Goal: Information Seeking & Learning: Learn about a topic

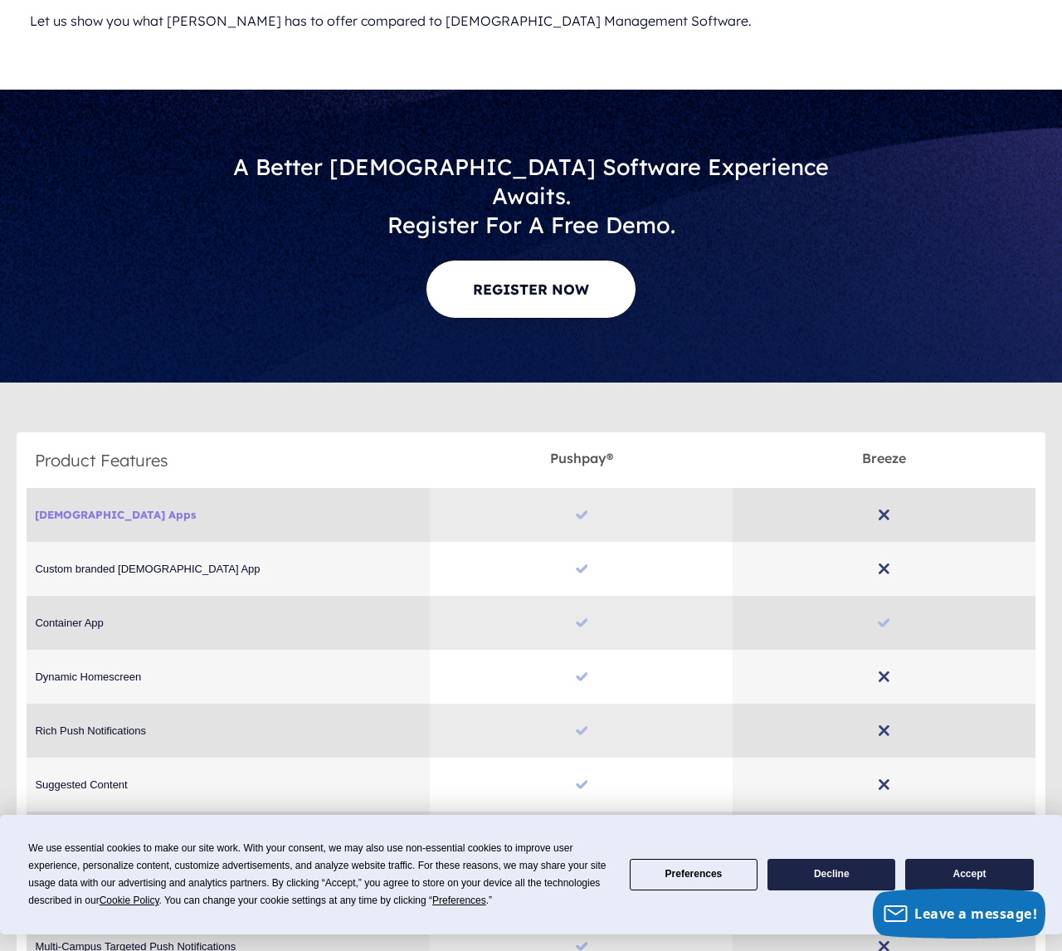
scroll to position [806, 0]
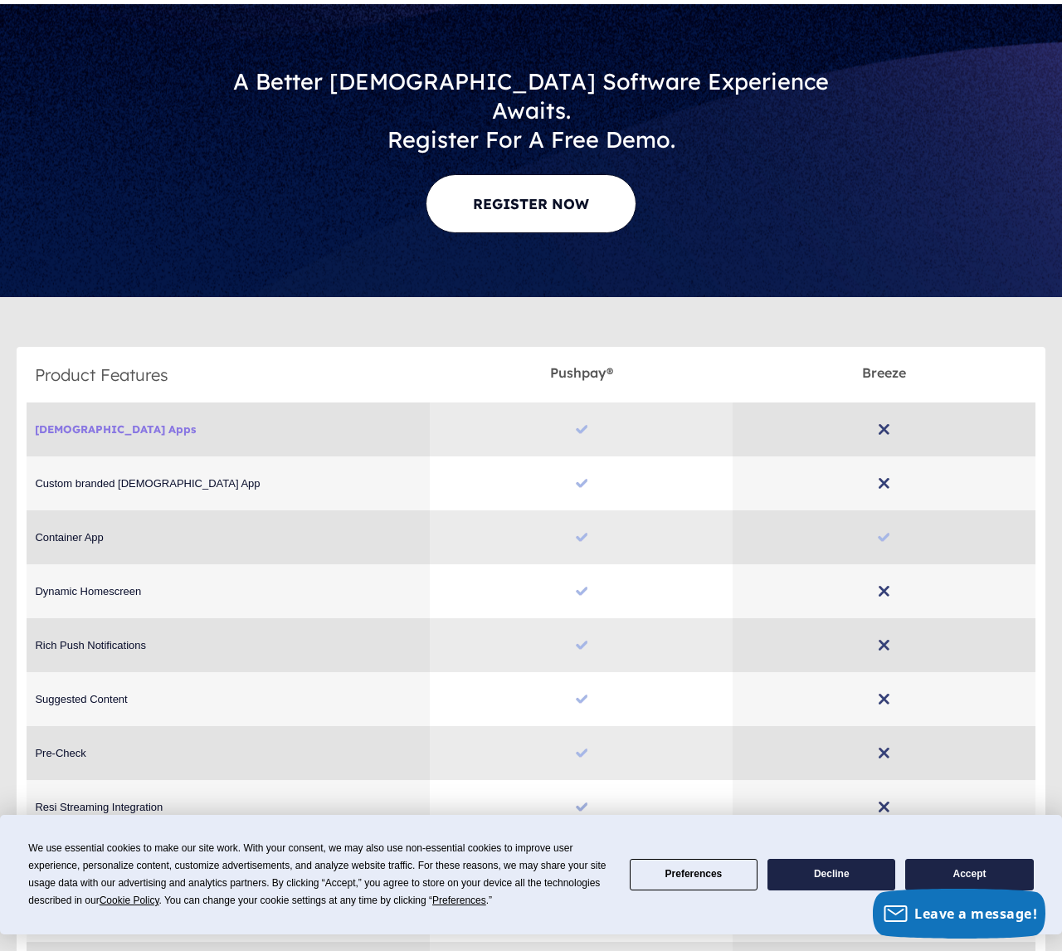
click at [85, 422] on span "Church Apps" at bounding box center [228, 428] width 387 height 13
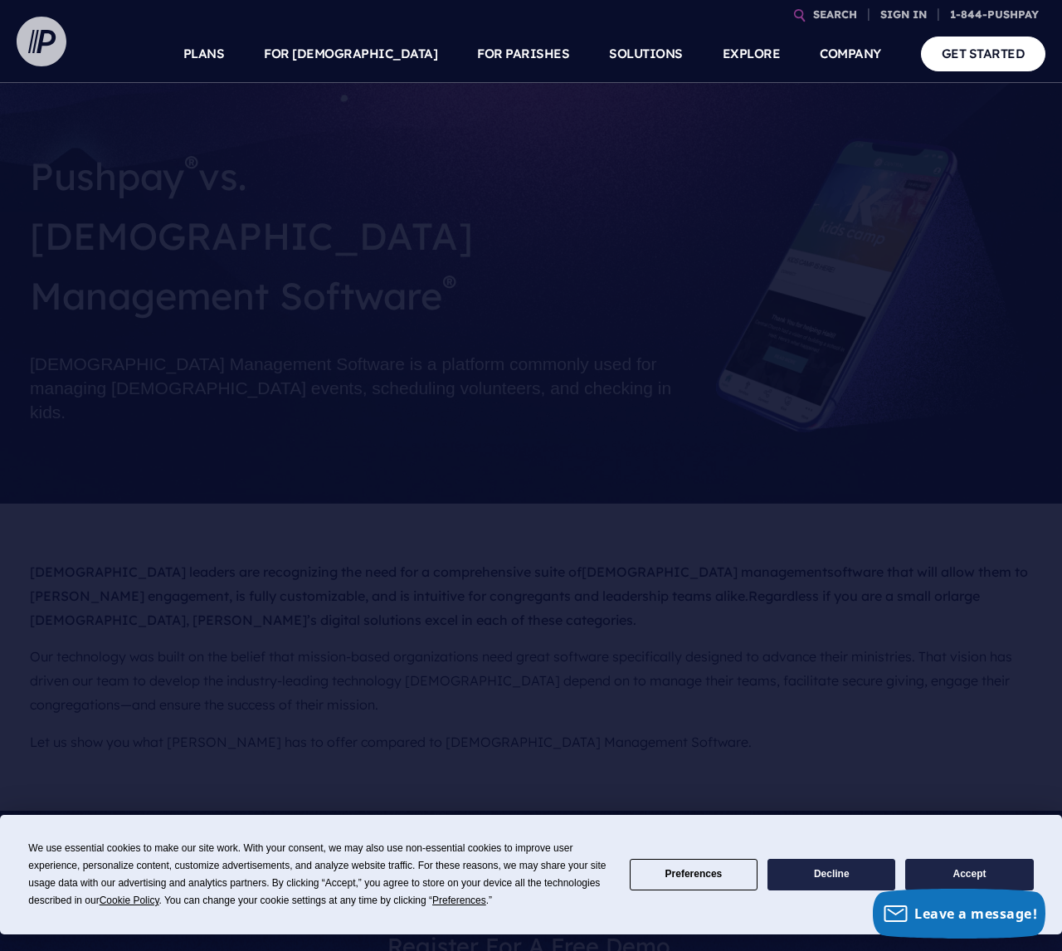
click at [42, 52] on img at bounding box center [42, 42] width 50 height 50
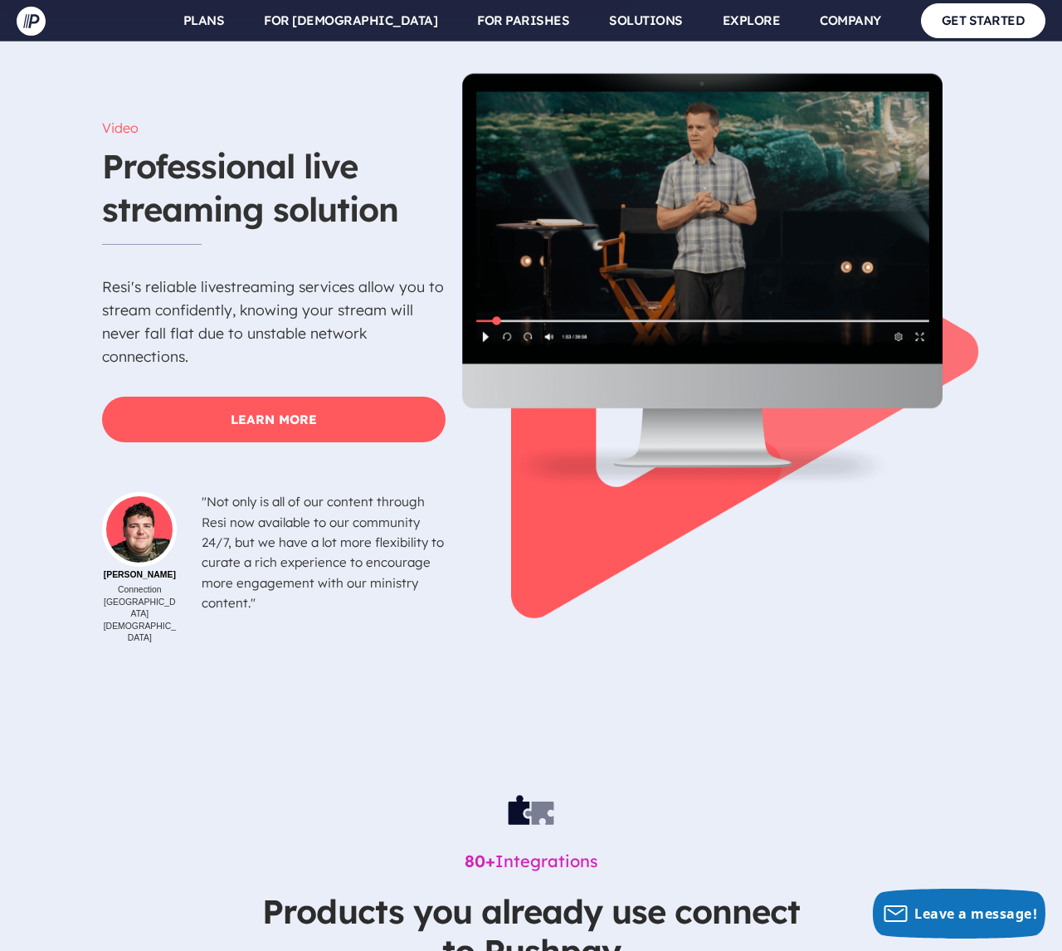
scroll to position [5646, 0]
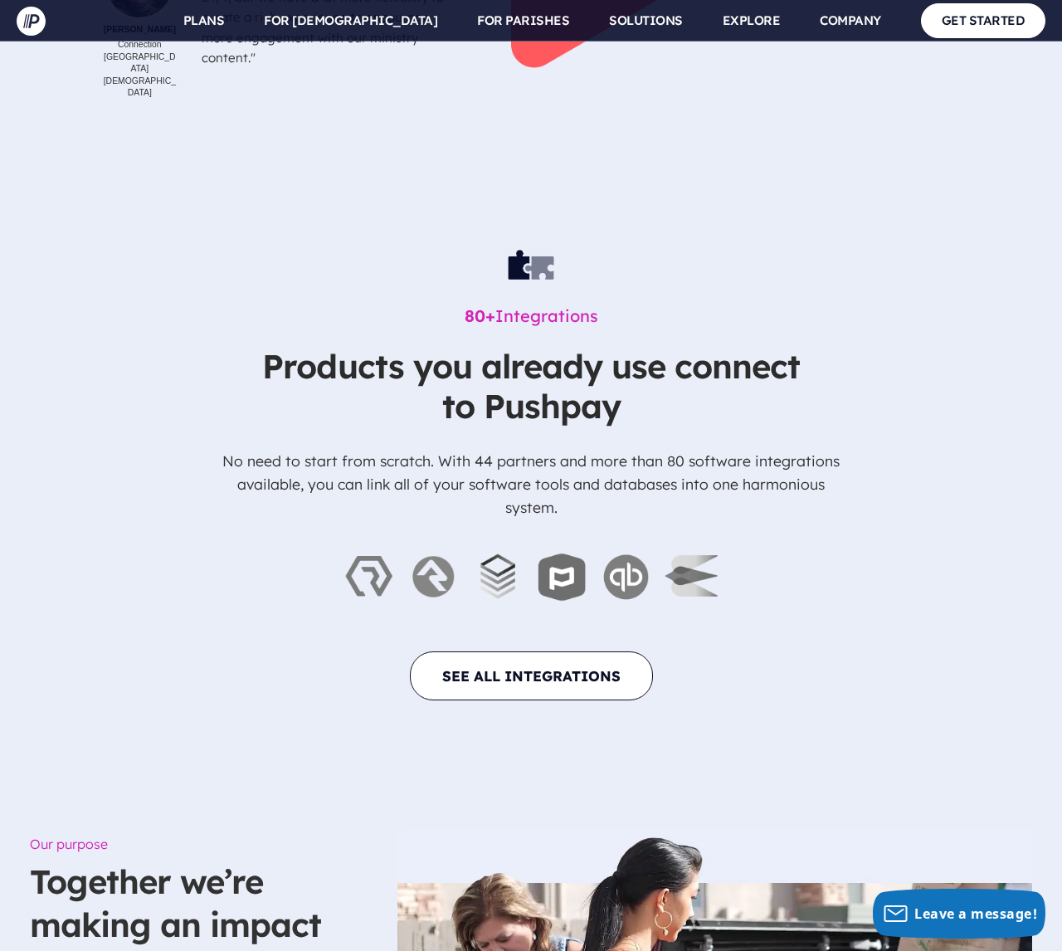
drag, startPoint x: 351, startPoint y: 338, endPoint x: 319, endPoint y: 176, distance: 165.8
click at [350, 432] on p "No need to start from scratch. With 44 partners and more than 80 software integ…" at bounding box center [531, 483] width 622 height 103
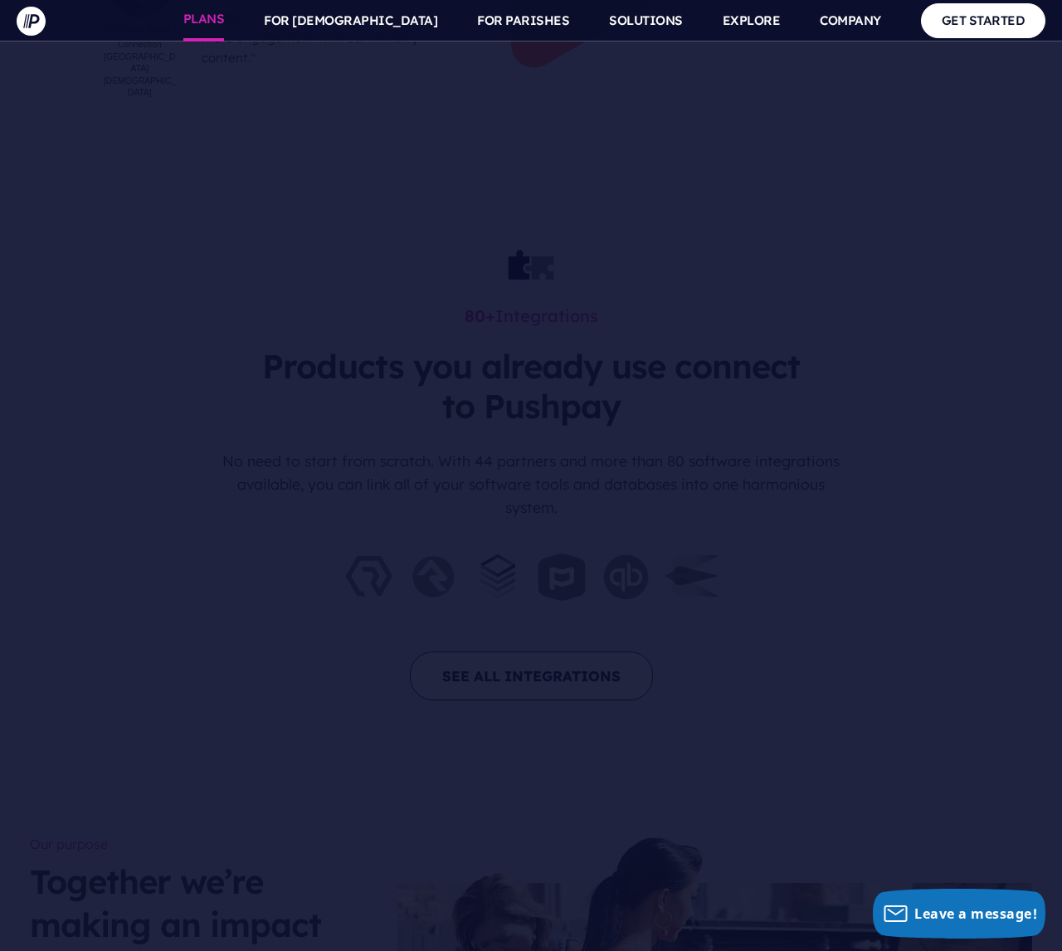
click at [225, 30] on link "PLANS" at bounding box center [203, 20] width 41 height 41
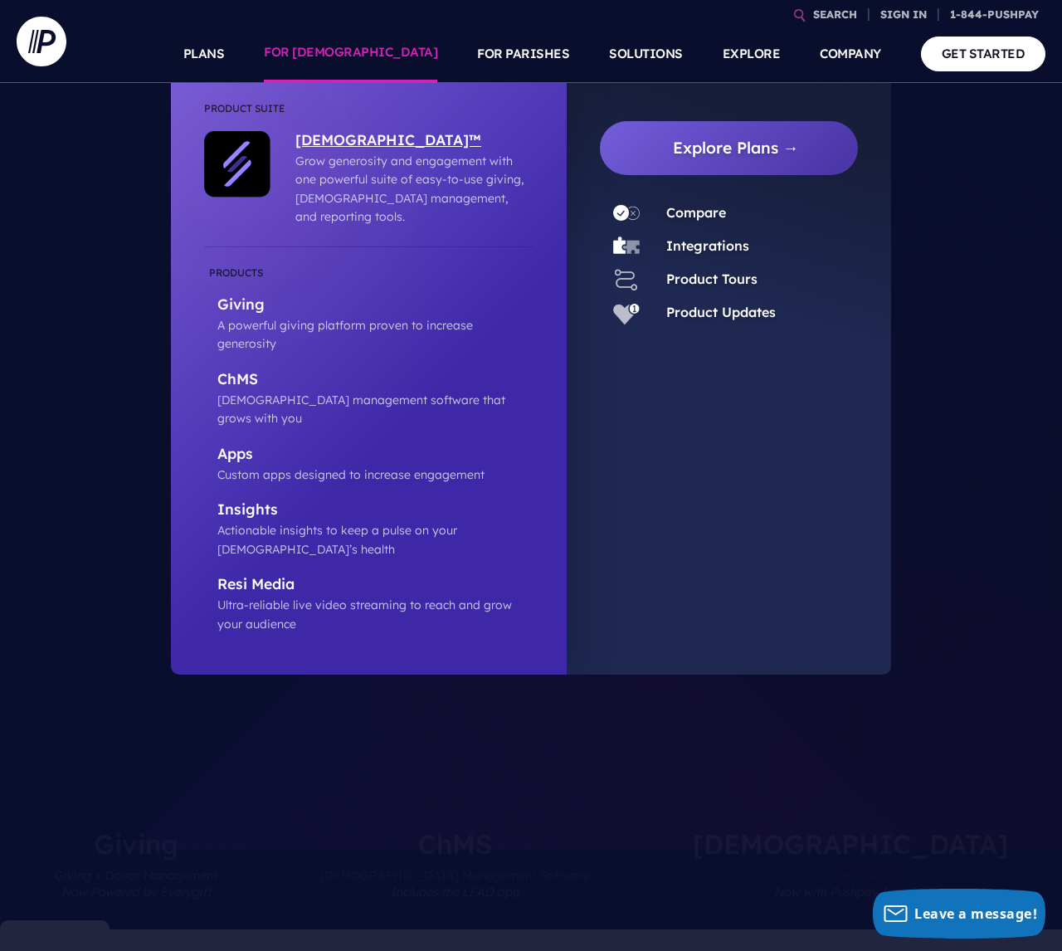
click at [386, 138] on p "[DEMOGRAPHIC_DATA]™" at bounding box center [410, 141] width 230 height 21
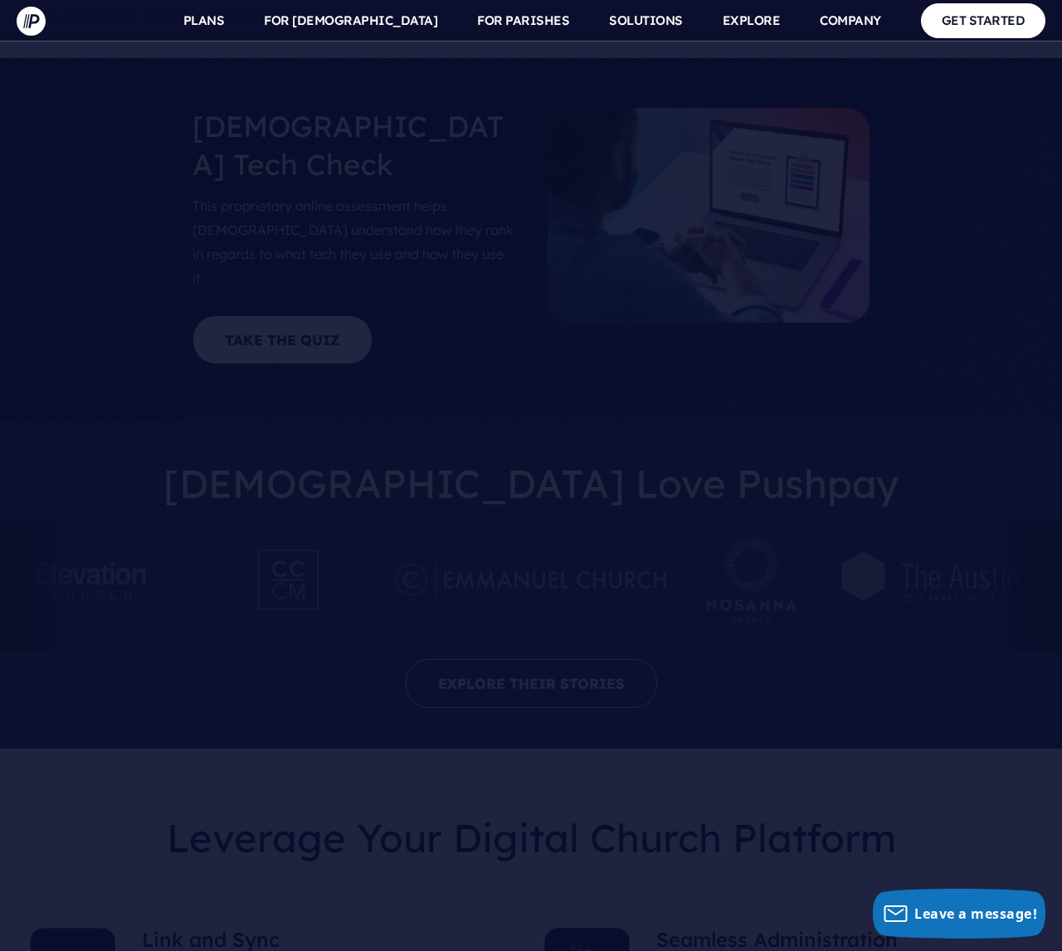
scroll to position [6800, 0]
